Goal: Find specific page/section: Find specific page/section

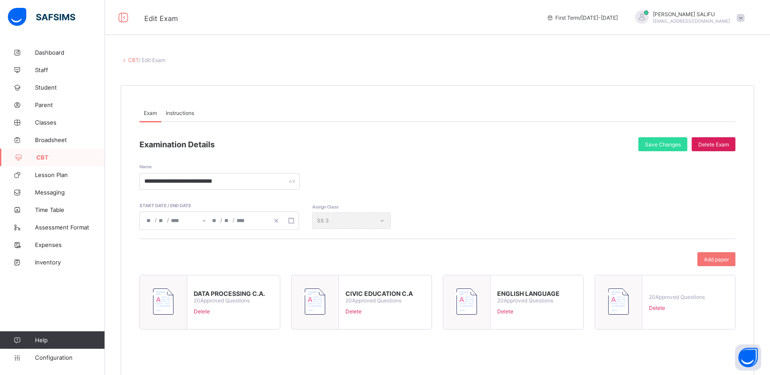
click at [447, 180] on div "**********" at bounding box center [438, 170] width 596 height 38
click at [133, 58] on link "CBT" at bounding box center [133, 60] width 10 height 7
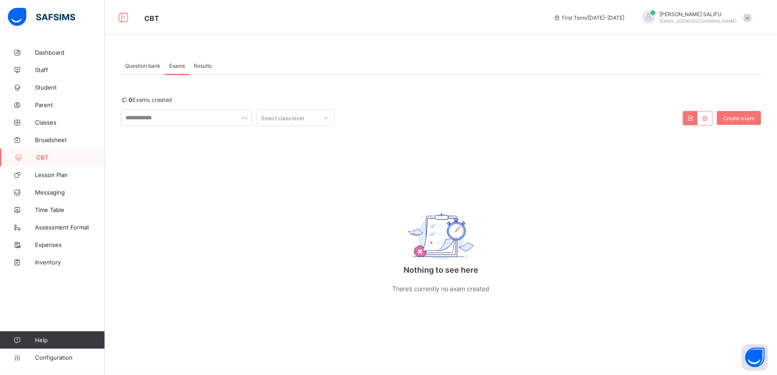
click at [523, 160] on div "0 Exams created Select class level Create exam Nothing to see here There’s curr…" at bounding box center [441, 204] width 641 height 215
